Goal: Find specific page/section: Find specific page/section

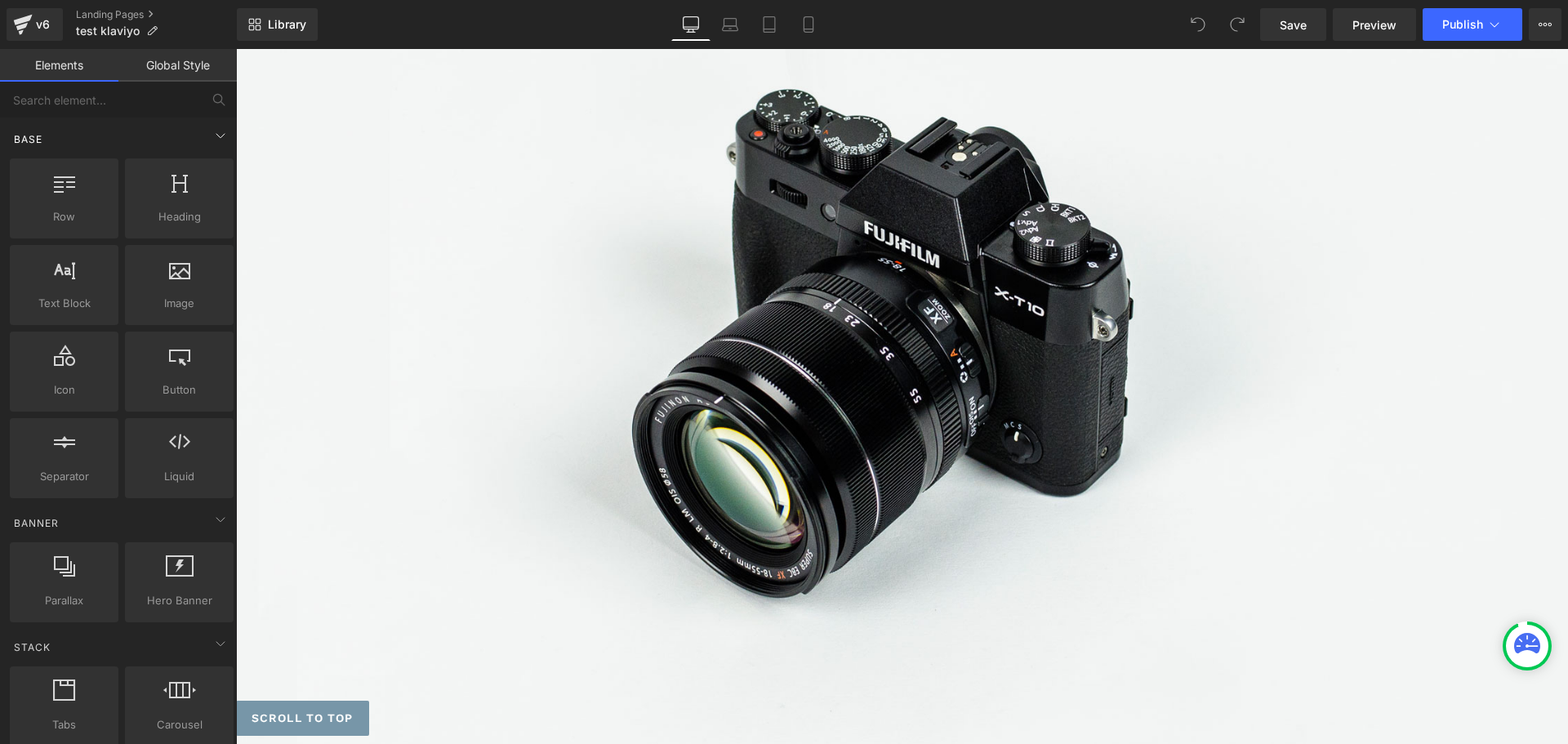
scroll to position [245, 0]
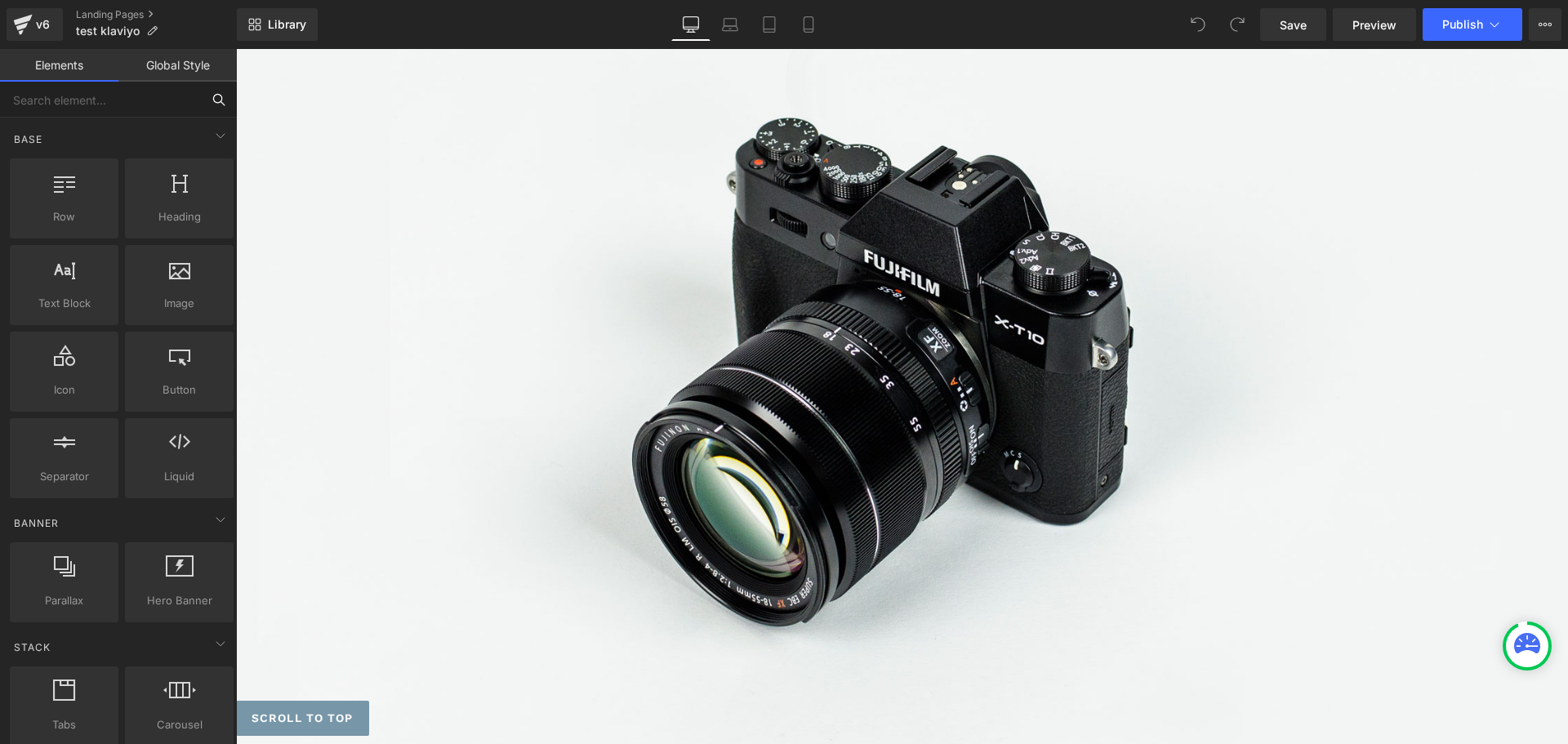
click at [47, 109] on input "text" at bounding box center [100, 100] width 201 height 36
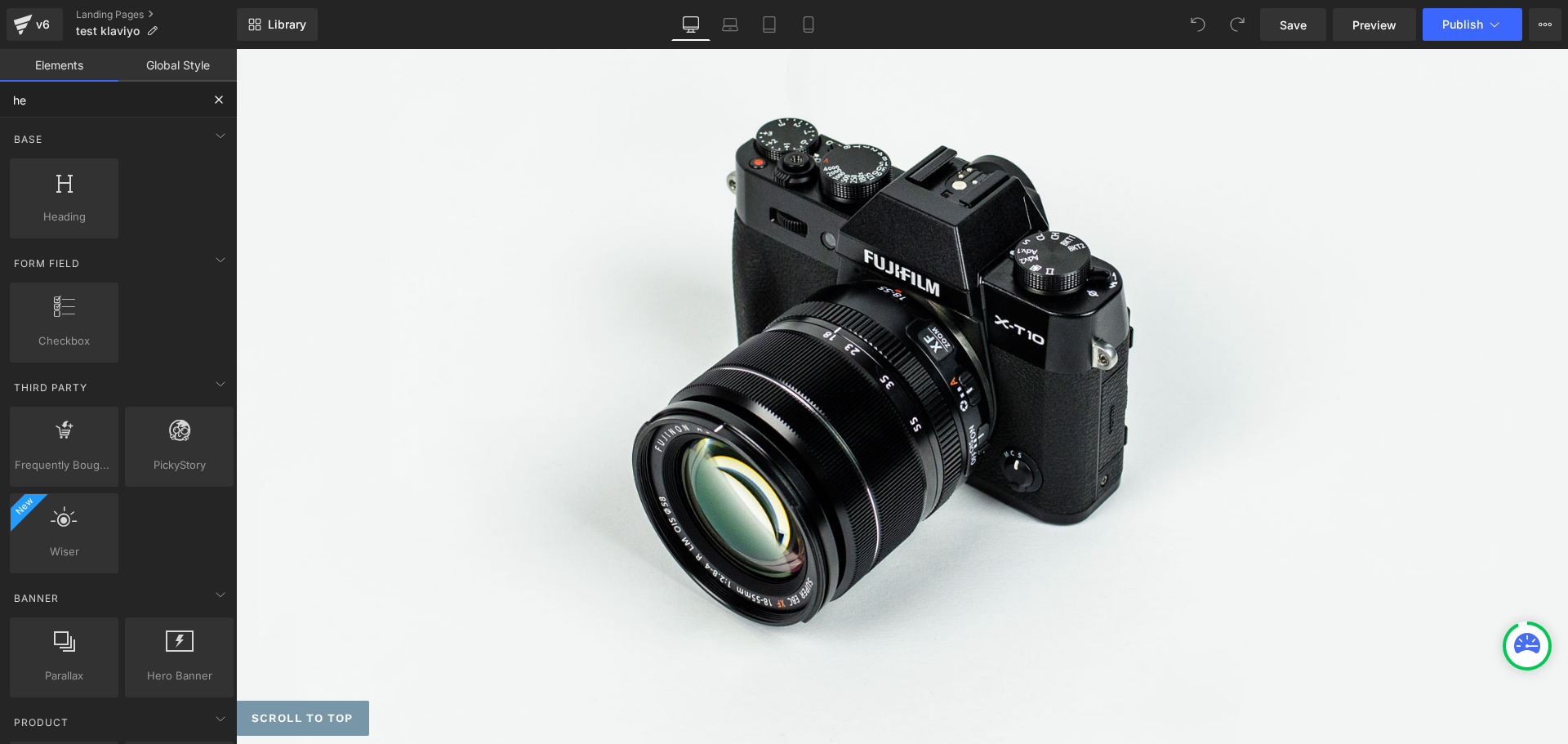
type input "her"
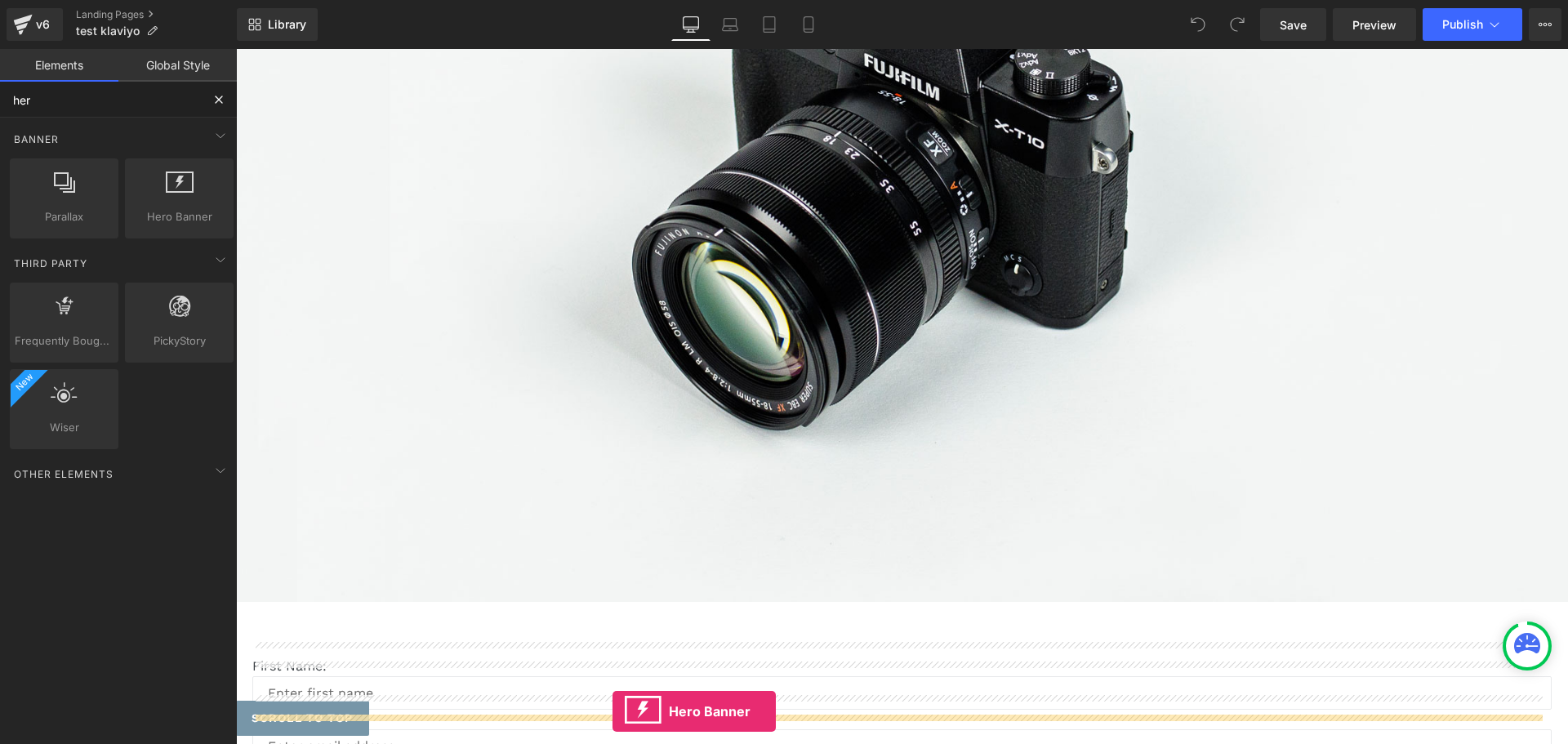
scroll to position [523, 0]
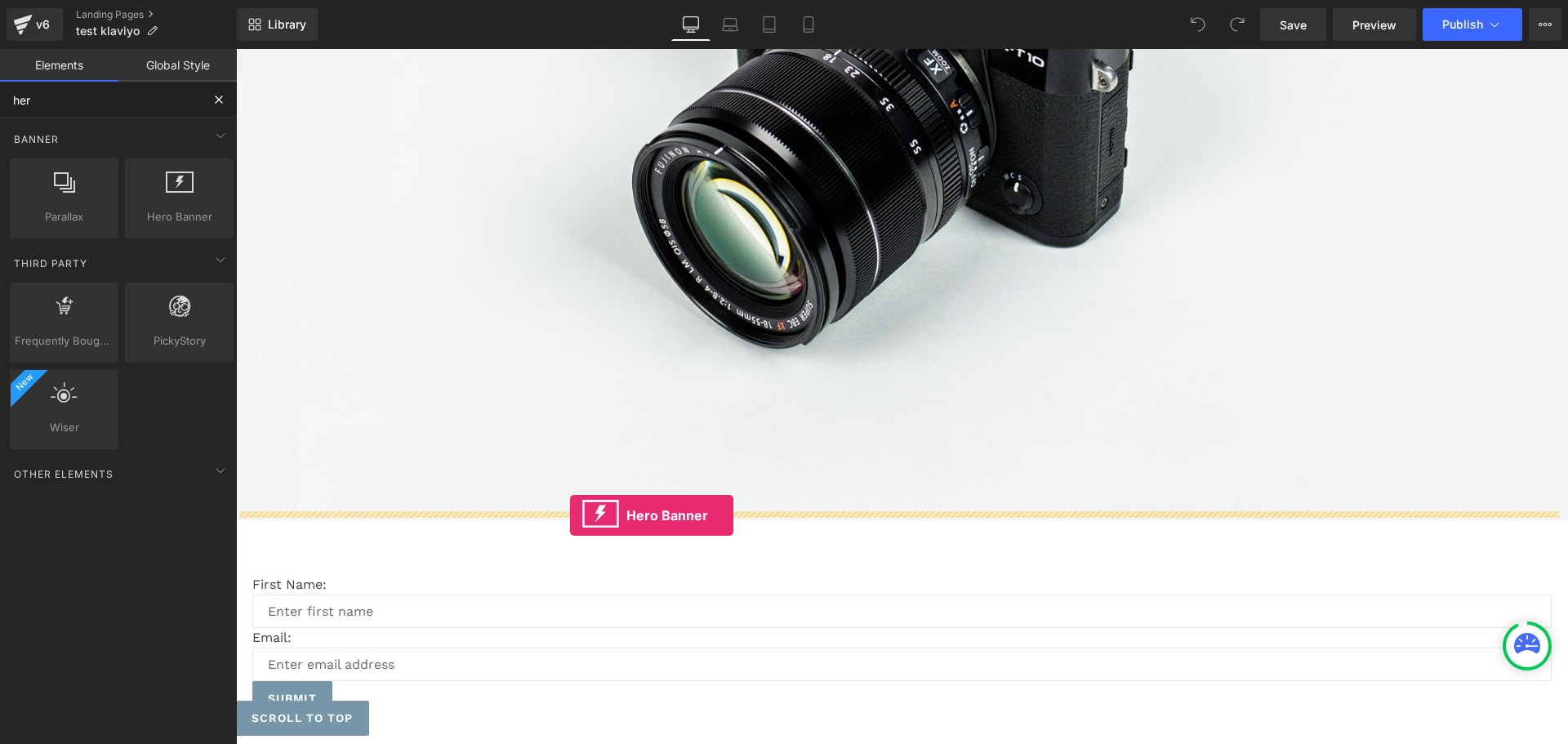
drag, startPoint x: 380, startPoint y: 253, endPoint x: 569, endPoint y: 515, distance: 323.1
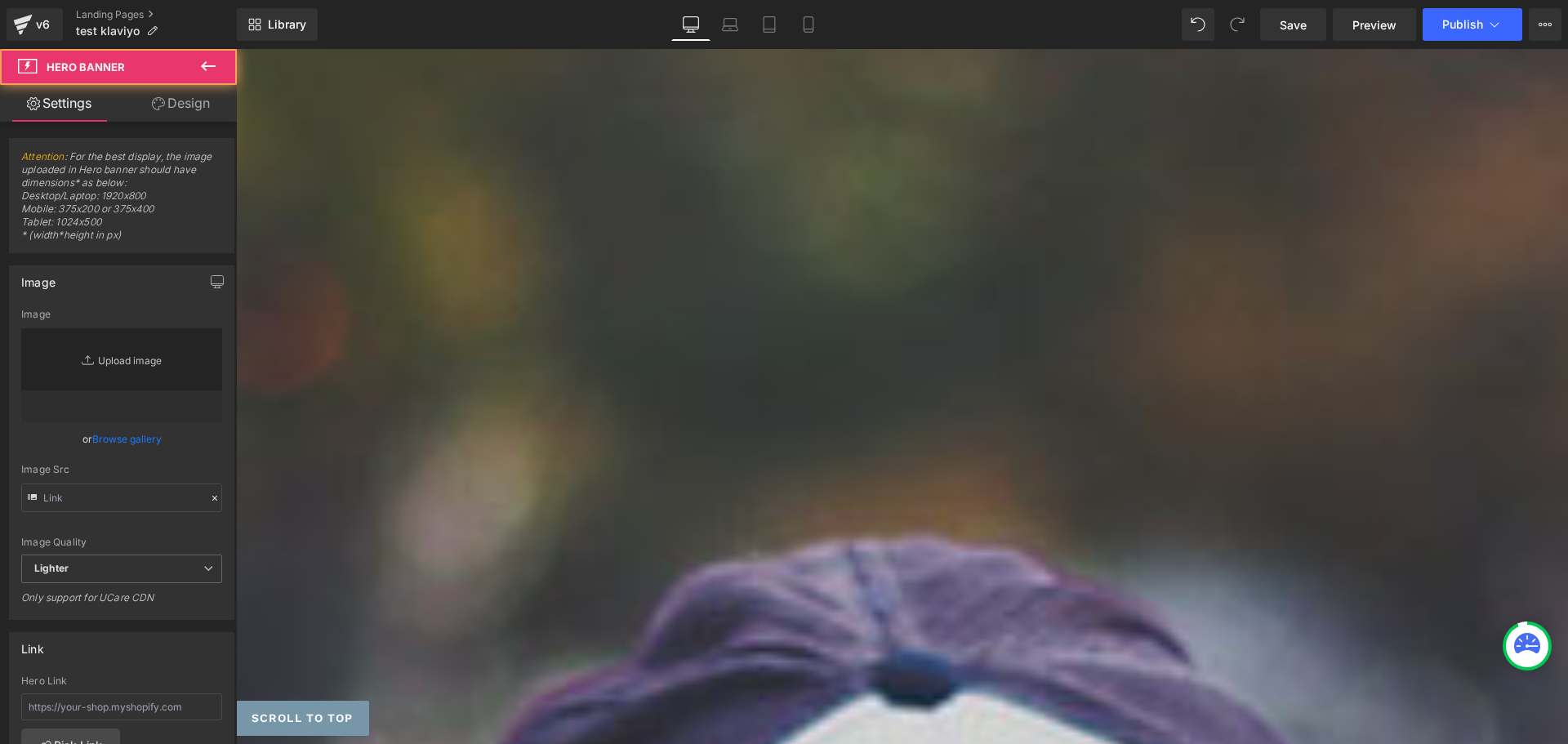
type input "[URL][DOMAIN_NAME]"
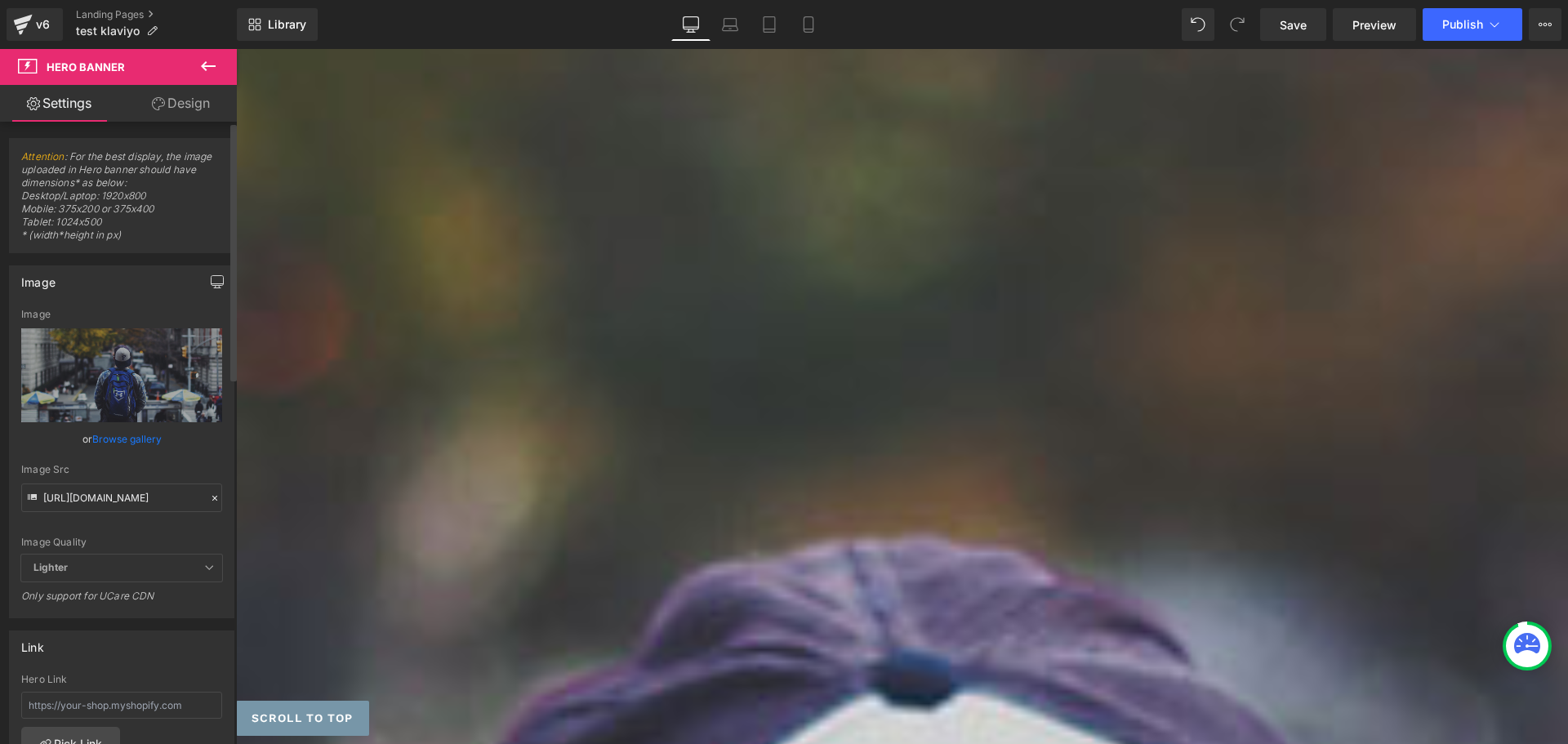
click at [211, 285] on icon "button" at bounding box center [217, 285] width 12 height 0
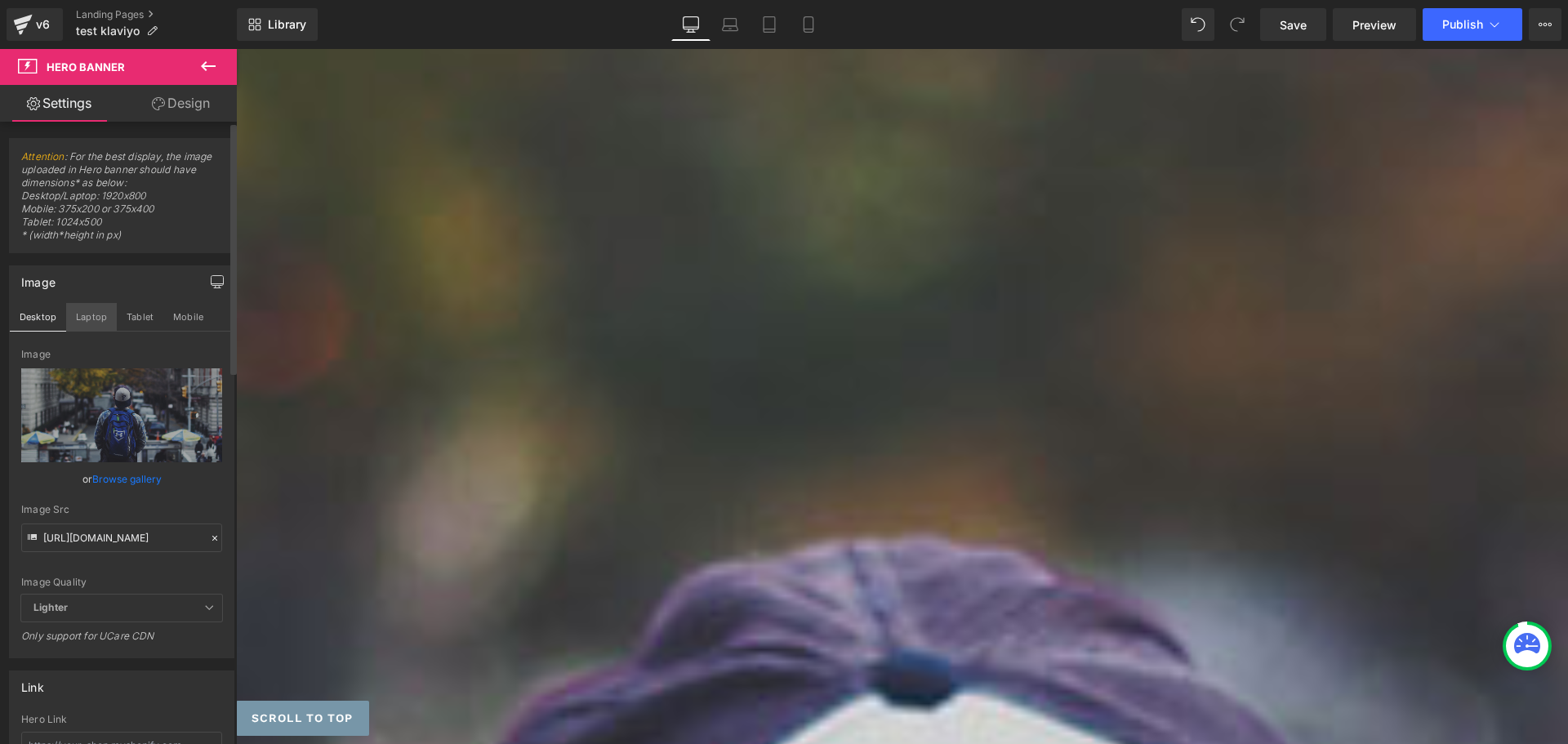
click at [93, 310] on button "Laptop" at bounding box center [91, 318] width 51 height 28
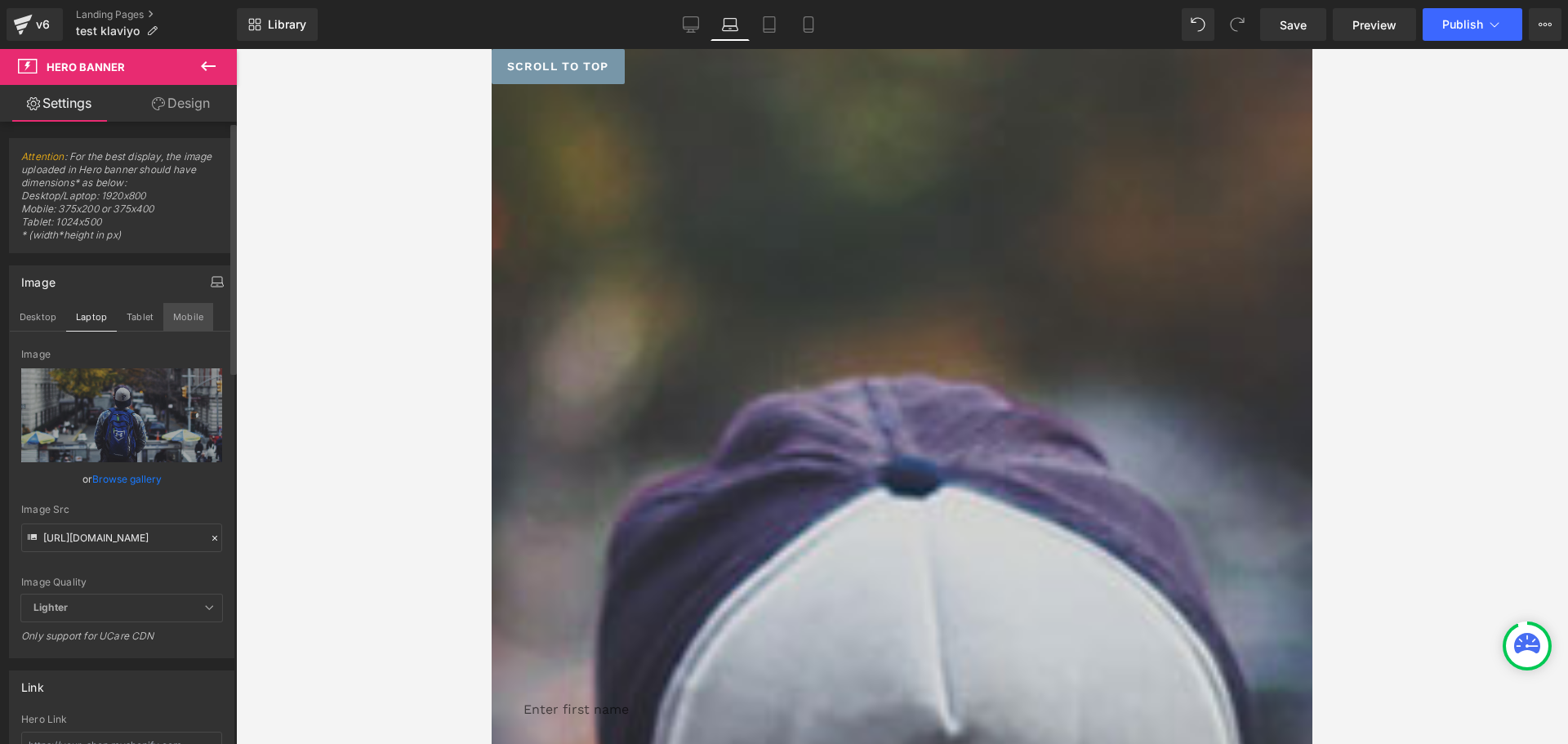
click at [170, 323] on button "Mobile" at bounding box center [188, 318] width 50 height 28
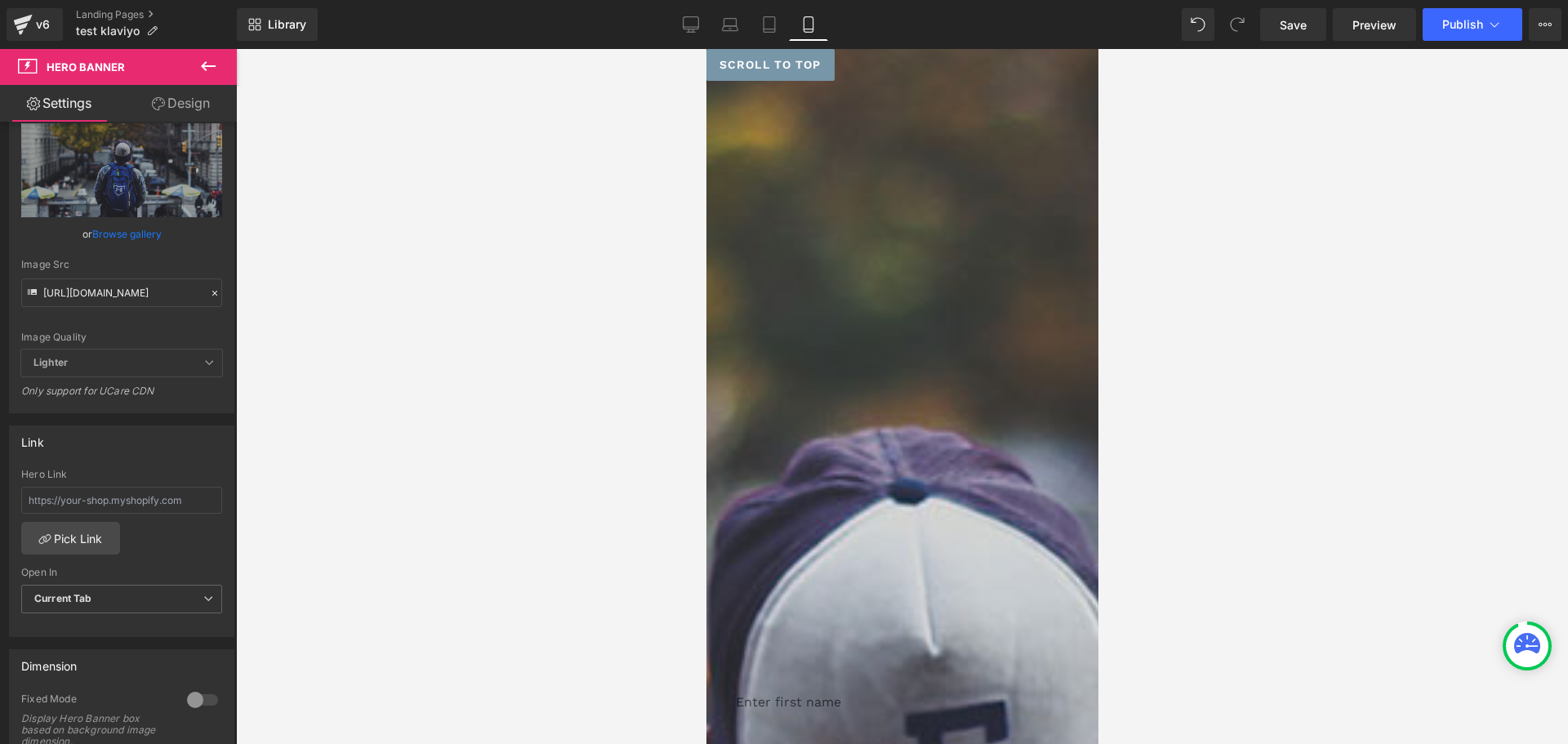
scroll to position [654, 0]
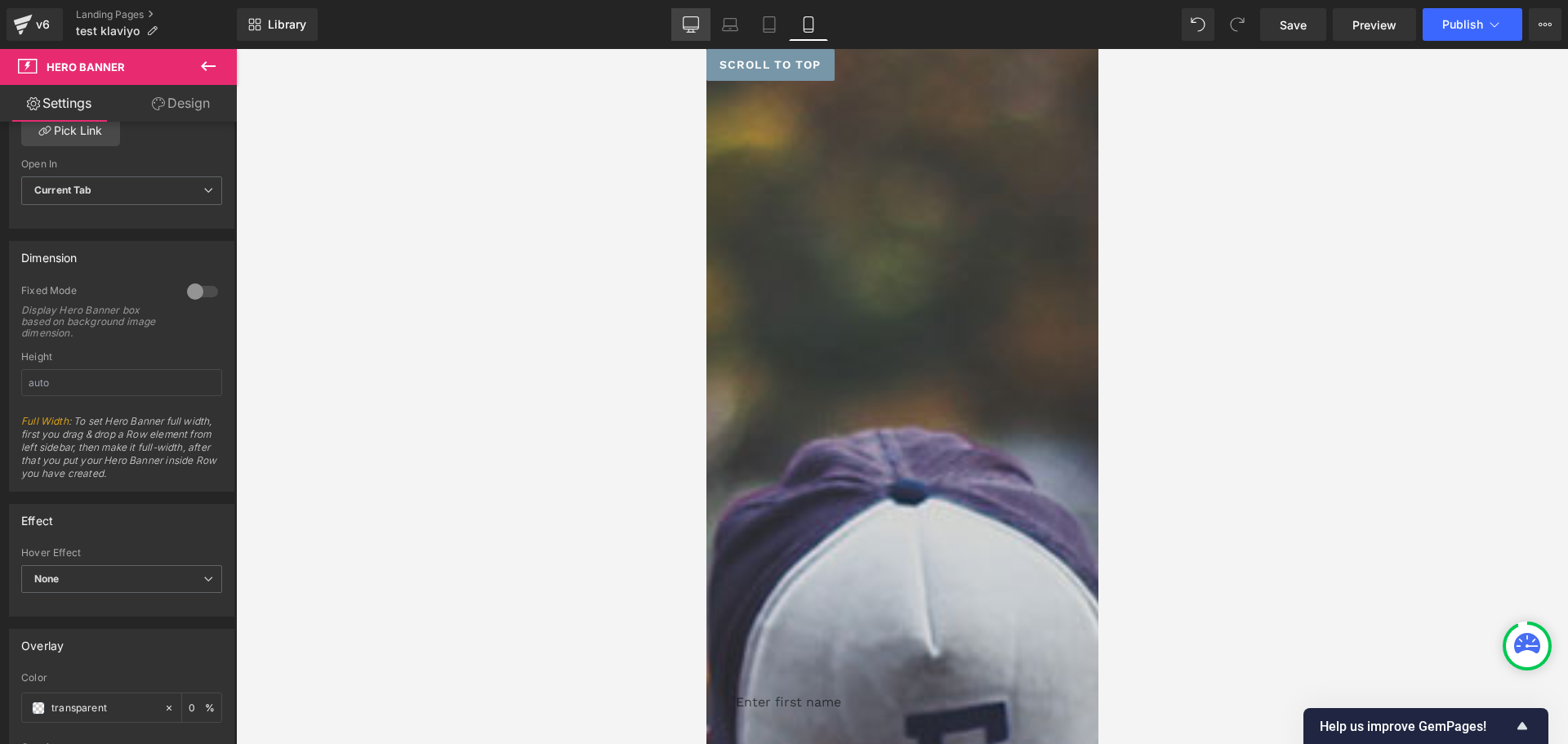
click at [705, 27] on link "Desktop" at bounding box center [691, 24] width 39 height 33
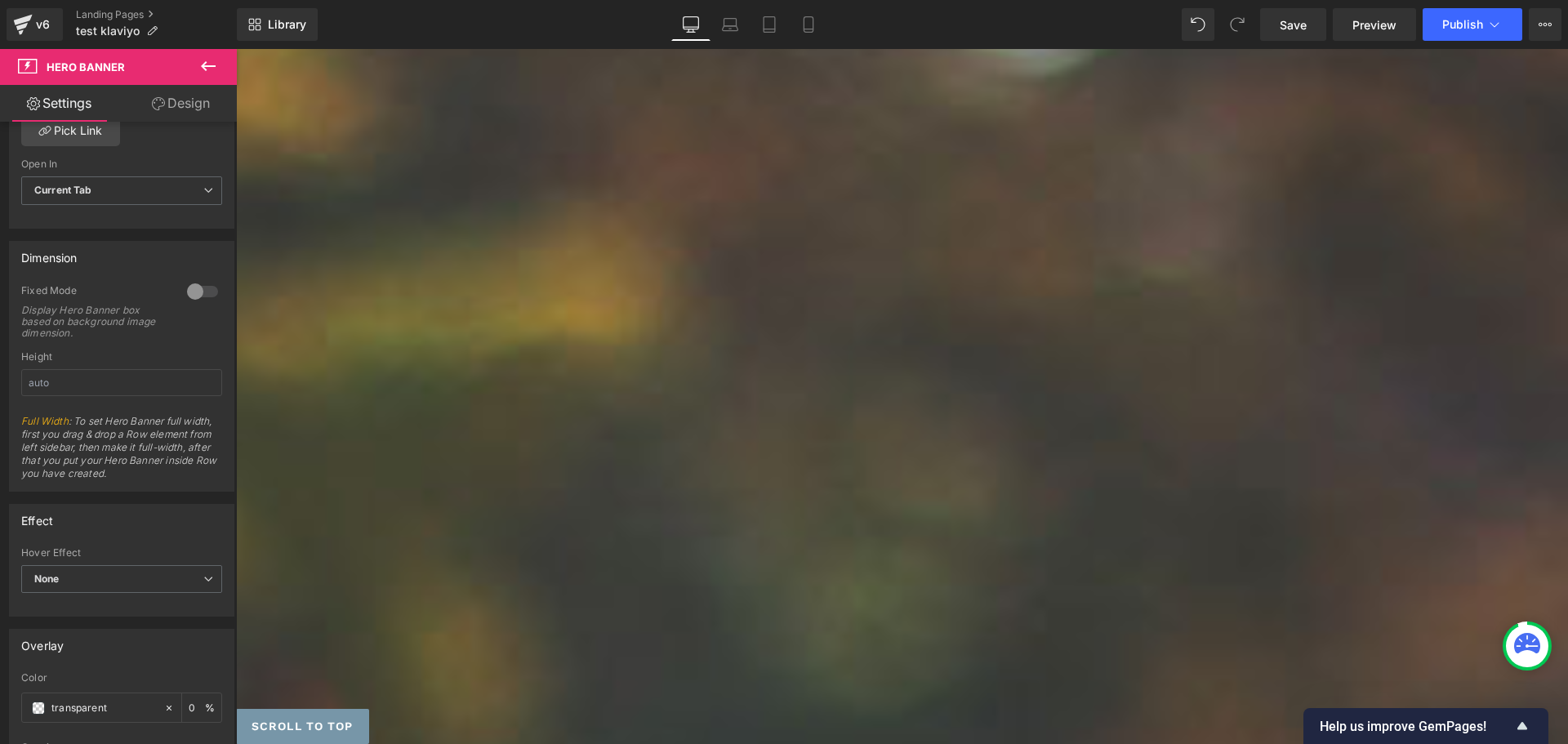
scroll to position [751, 0]
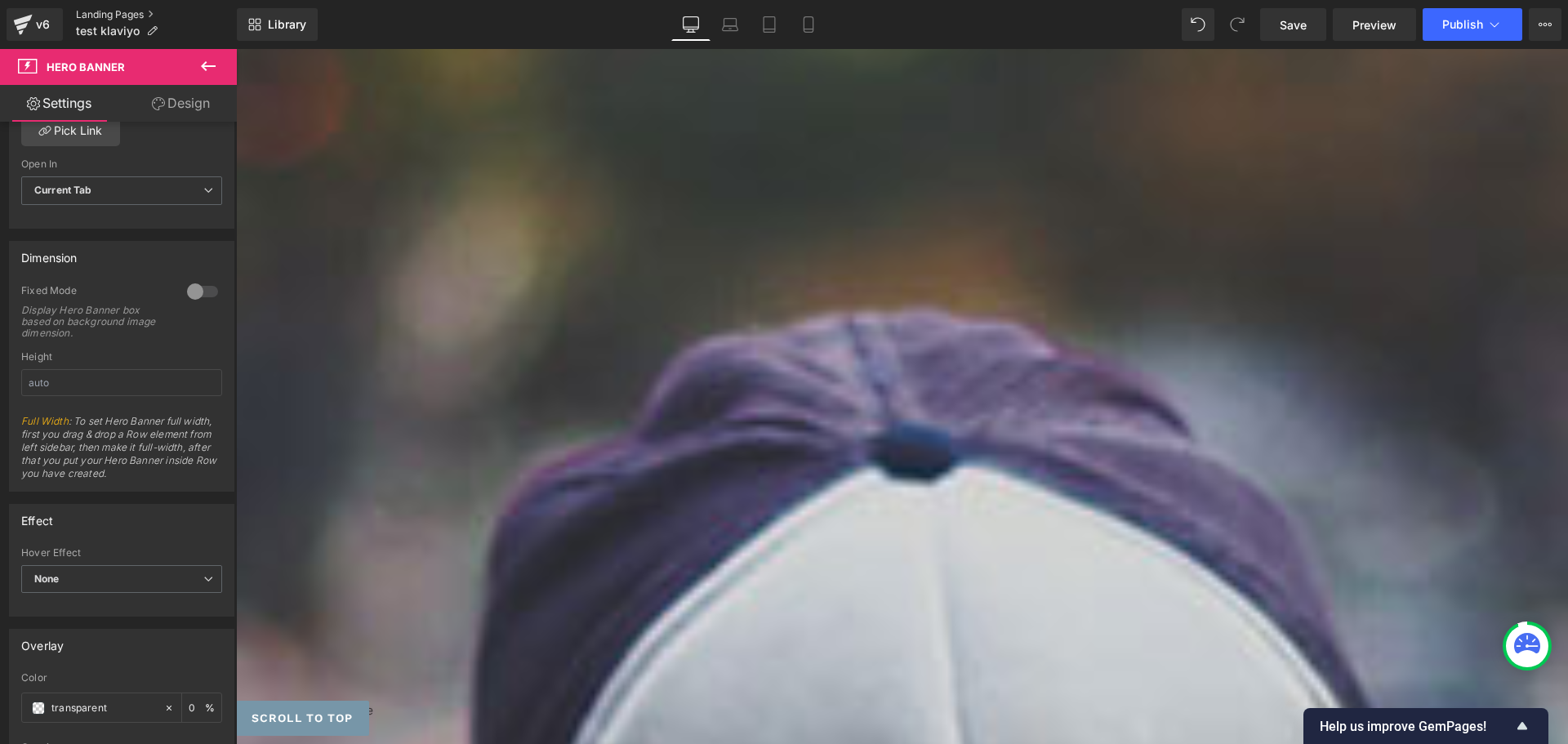
click at [85, 9] on link "Landing Pages" at bounding box center [156, 15] width 161 height 13
